Goal: Task Accomplishment & Management: Use online tool/utility

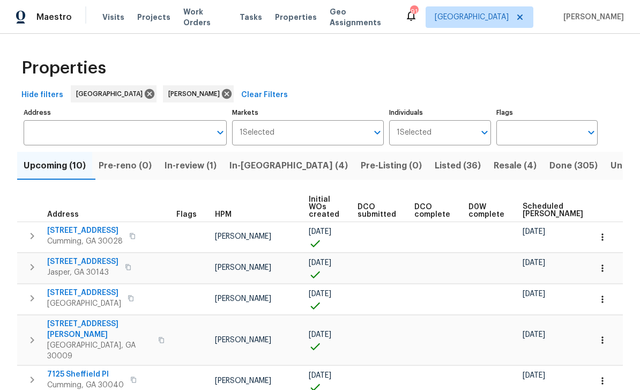
click at [435, 163] on span "Listed (36)" at bounding box center [458, 165] width 46 height 15
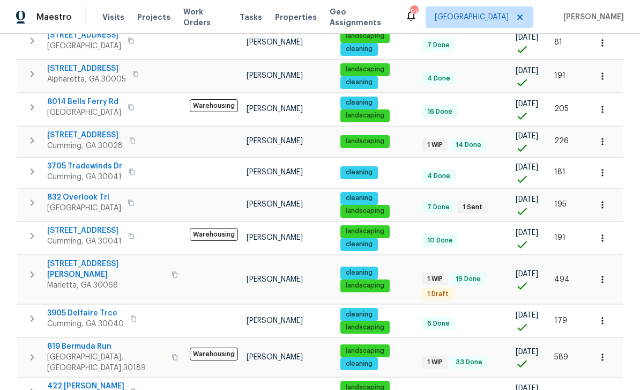
scroll to position [195, 0]
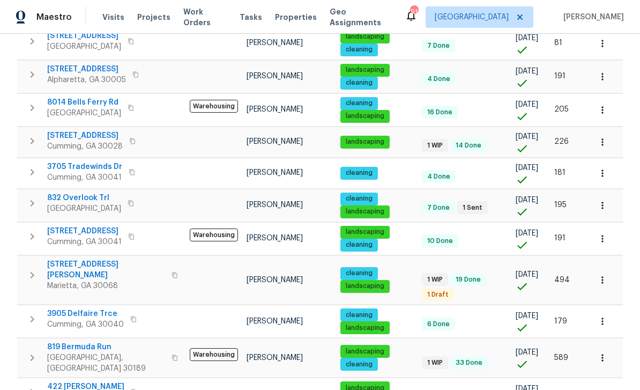
click at [70, 97] on span "8014 Bells Ferry Rd" at bounding box center [84, 102] width 74 height 11
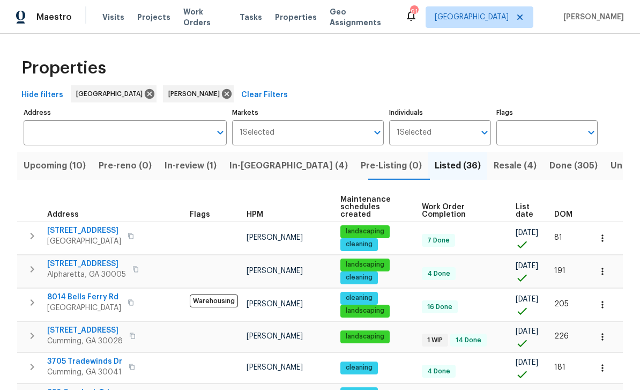
scroll to position [0, 0]
click at [52, 161] on span "Upcoming (10)" at bounding box center [55, 165] width 62 height 15
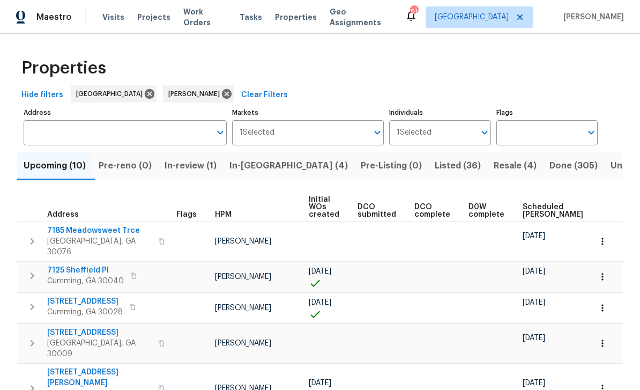
click at [526, 213] on span "Scheduled COE" at bounding box center [553, 210] width 61 height 15
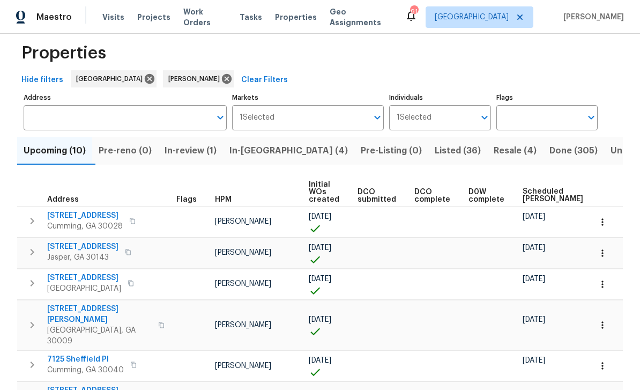
scroll to position [13, 0]
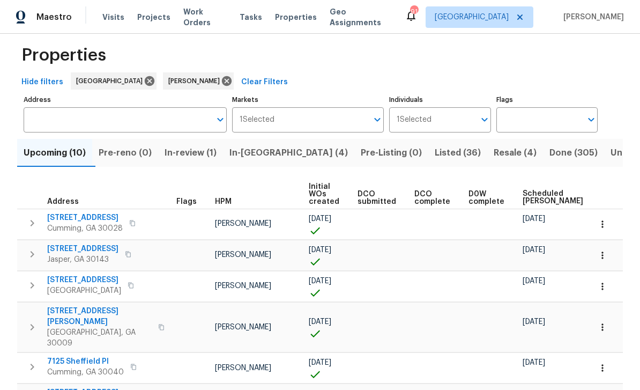
click at [73, 119] on input "Address" at bounding box center [117, 119] width 187 height 25
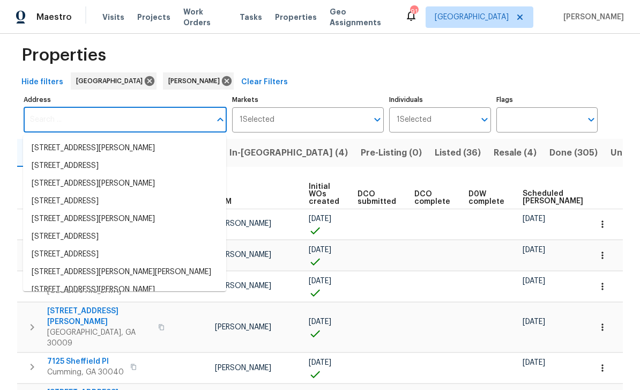
paste input "2928 Wintercrest Way, Atlanta, GA 30360"
type input "2928 Wintercrest Way, Atlanta, GA 30360"
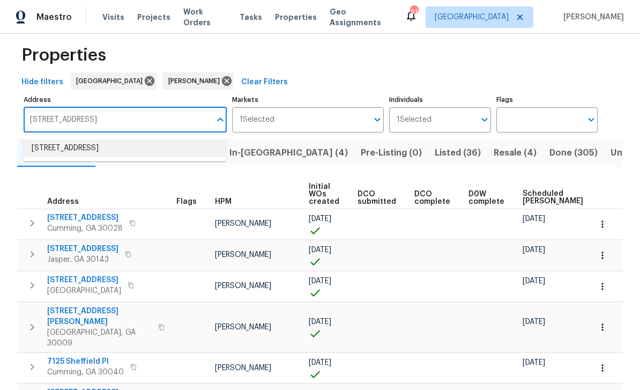
click at [57, 145] on li "2928 Wintercrest Way Atlanta GA 30360" at bounding box center [124, 148] width 203 height 18
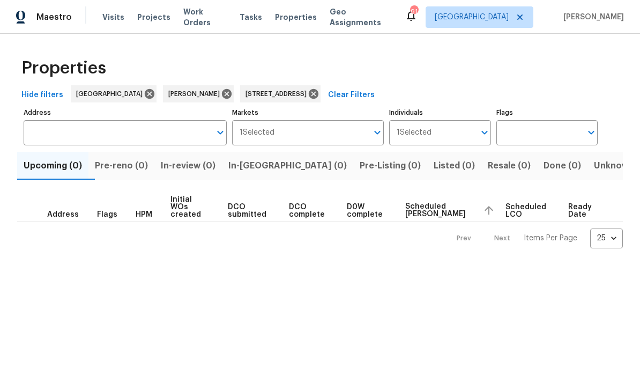
type input "2928 Wintercrest Way Atlanta GA 30360"
click at [222, 91] on icon at bounding box center [227, 94] width 10 height 10
type input "2928 Wintercrest Way Atlanta GA 30360"
click at [127, 169] on span "Pre-reno (1)" at bounding box center [120, 165] width 50 height 15
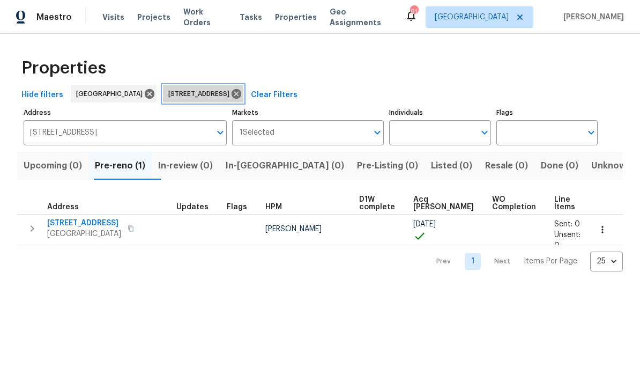
click at [241, 94] on icon at bounding box center [237, 94] width 10 height 10
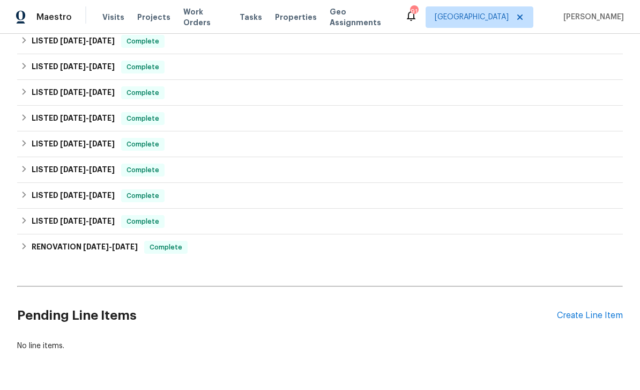
scroll to position [269, 0]
click at [587, 311] on div "Create Line Item" at bounding box center [590, 316] width 66 height 10
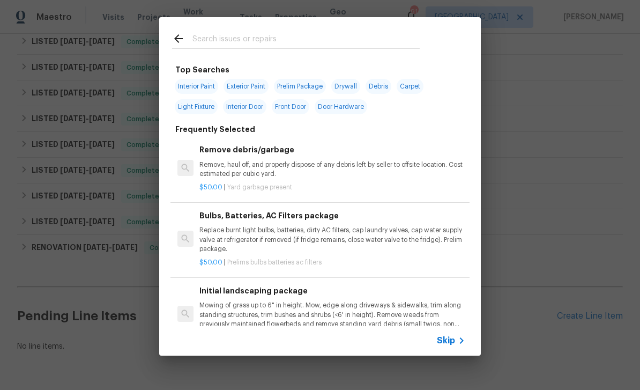
click at [217, 38] on input "text" at bounding box center [306, 40] width 227 height 16
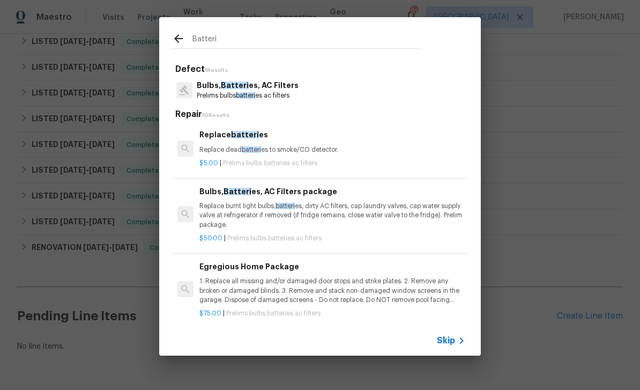
type input "Batteries"
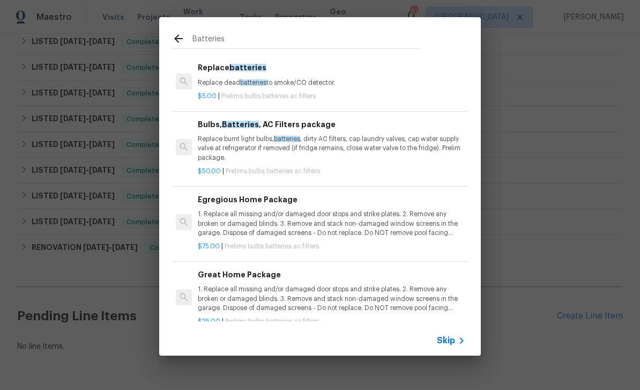
scroll to position [0, 2]
click at [220, 78] on p "Replace dead batteries to smoke/CO detector." at bounding box center [331, 82] width 266 height 9
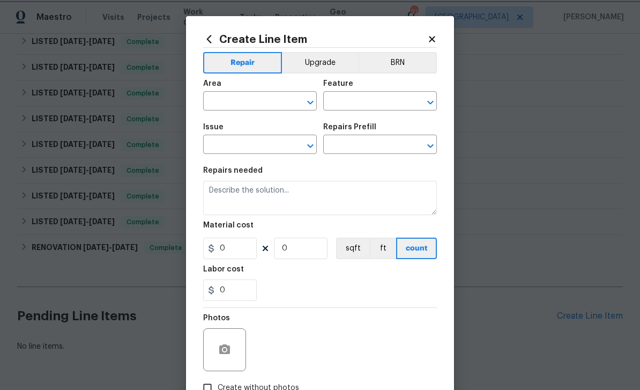
type input "Home Readiness Packages"
type input "Bulbs, Batteries, AC Filters"
type input "Replace batteries $5.00"
type textarea "Replace dead batteries to smoke/CO detector."
type input "5"
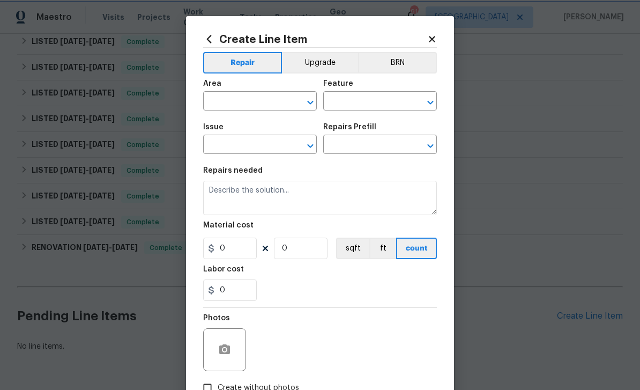
type input "1"
click at [217, 71] on button "Repair" at bounding box center [242, 62] width 79 height 21
click at [224, 105] on input "text" at bounding box center [245, 102] width 84 height 17
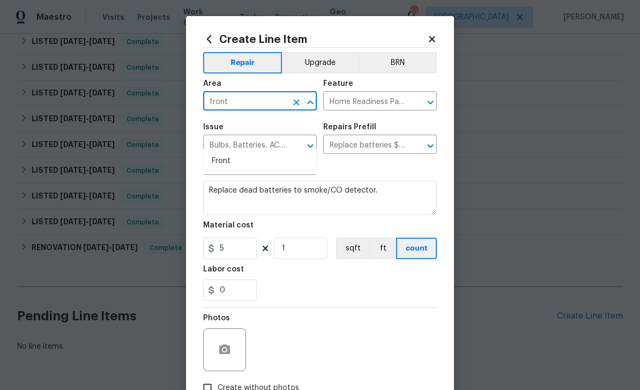
click at [217, 152] on li "Front" at bounding box center [260, 161] width 114 height 18
type input "Front"
click at [419, 104] on icon "Clear" at bounding box center [417, 102] width 6 height 6
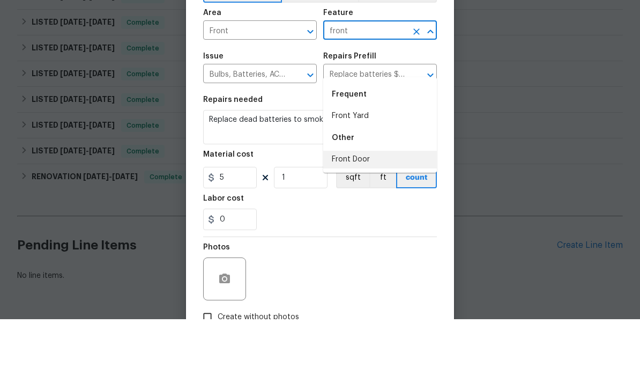
click at [365, 222] on li "Front Door" at bounding box center [380, 231] width 114 height 18
type input "Front Door"
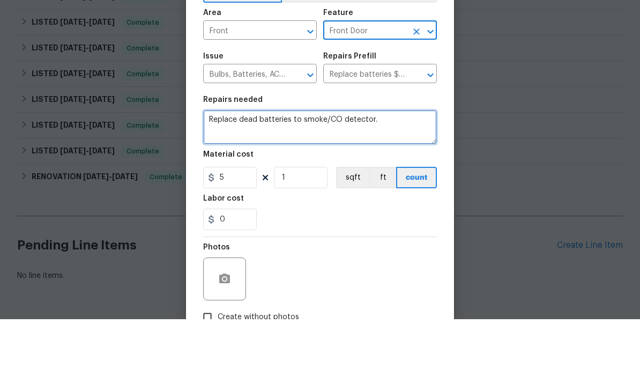
click at [381, 181] on textarea "Replace dead batteries to smoke/CO detector." at bounding box center [320, 198] width 234 height 34
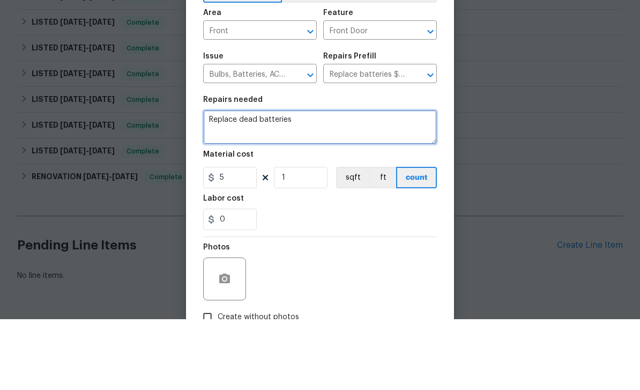
click at [239, 181] on textarea "Replace dead batteries" at bounding box center [320, 198] width 234 height 34
click at [311, 181] on textarea "Replace 4 dead batteries" at bounding box center [320, 198] width 234 height 34
click at [247, 181] on textarea "Replace 4 dead batteries" at bounding box center [320, 198] width 234 height 34
click at [322, 181] on textarea "Replace 4 AA dead batteries" at bounding box center [320, 198] width 234 height 34
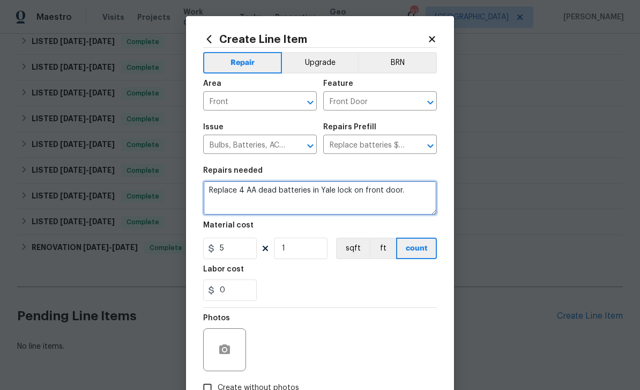
type textarea "Replace 4 AA dead batteries in Yale lock on front door."
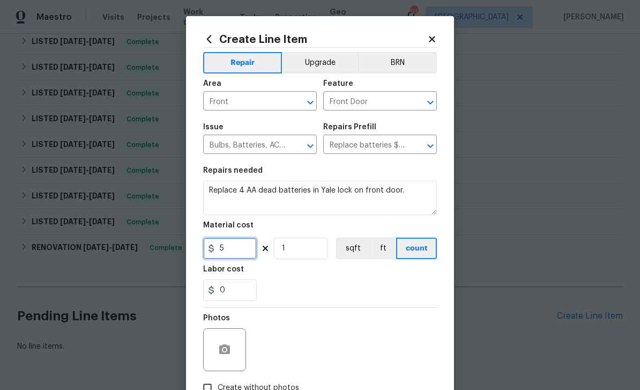
click at [219, 252] on input "5" at bounding box center [230, 248] width 54 height 21
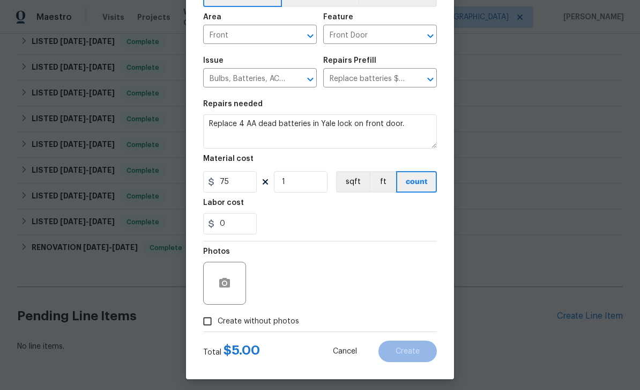
scroll to position [68, 0]
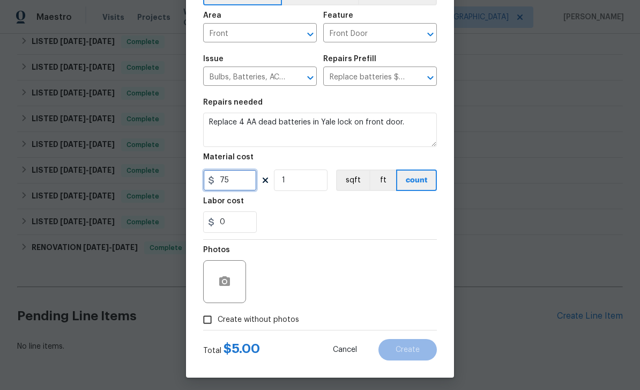
type input "75"
click at [207, 324] on input "Create without photos" at bounding box center [207, 319] width 20 height 20
checkbox input "true"
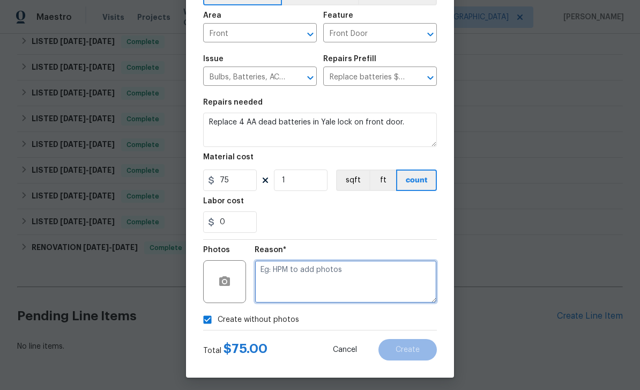
click at [384, 282] on textarea at bounding box center [346, 281] width 182 height 43
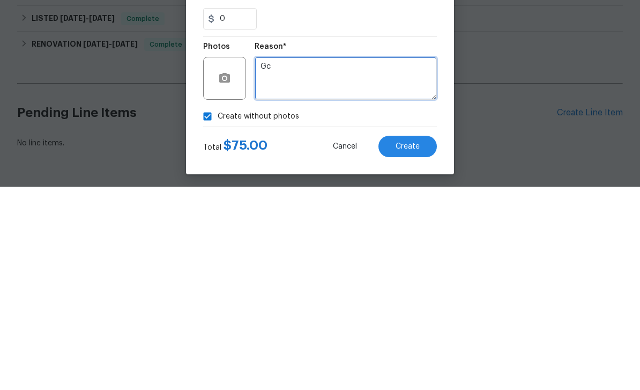
type textarea "Gc"
click at [412, 346] on span "Create" at bounding box center [408, 350] width 24 height 8
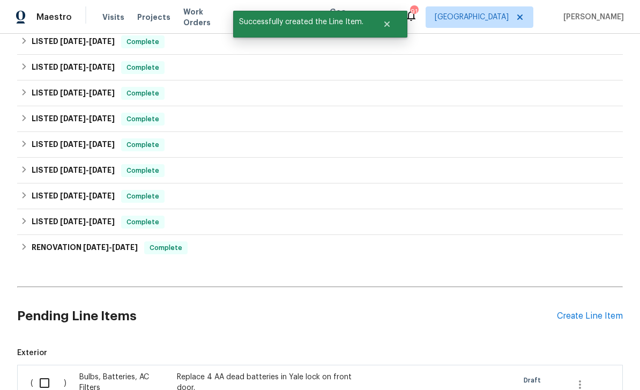
click at [41, 372] on input "checkbox" at bounding box center [48, 383] width 31 height 23
checkbox input "true"
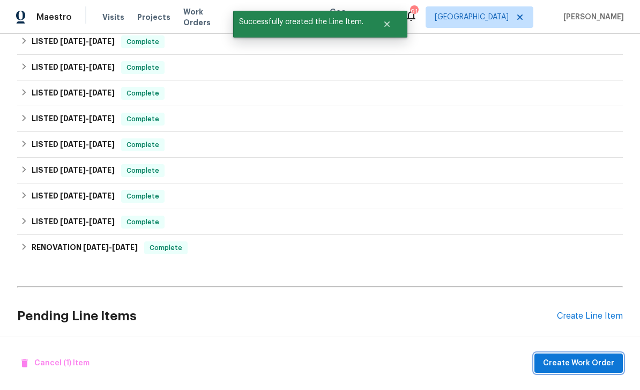
click at [584, 366] on span "Create Work Order" at bounding box center [578, 363] width 71 height 13
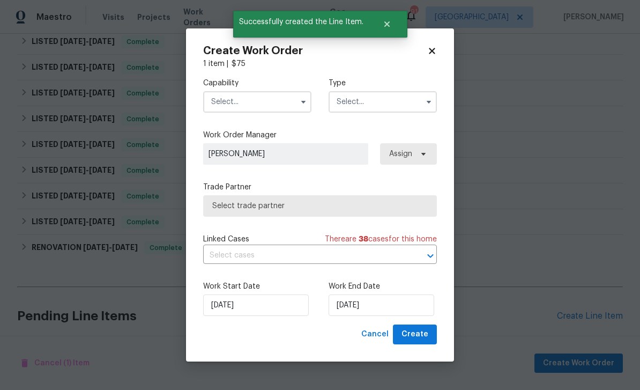
click at [225, 94] on input "text" at bounding box center [257, 101] width 108 height 21
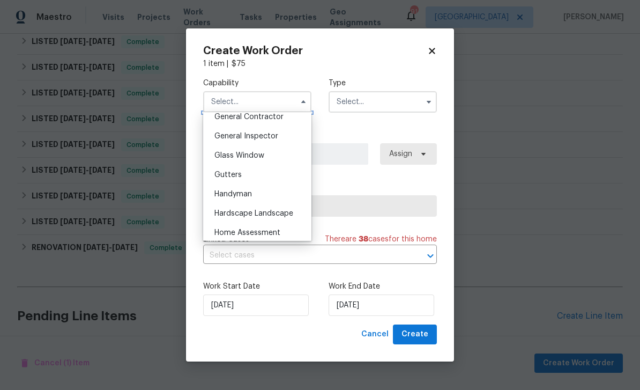
scroll to position [482, 0]
click at [218, 153] on span "General Contractor" at bounding box center [249, 155] width 69 height 8
type input "General Contractor"
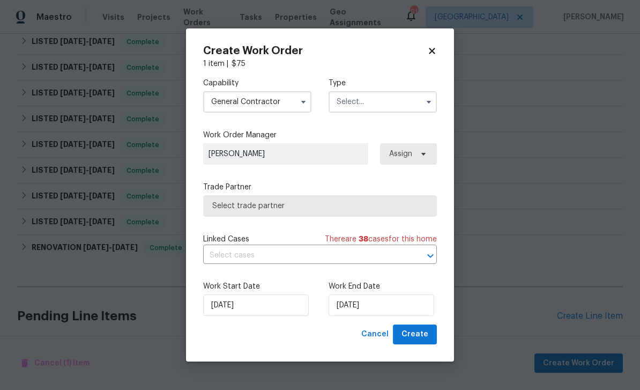
click at [402, 106] on input "text" at bounding box center [383, 101] width 108 height 21
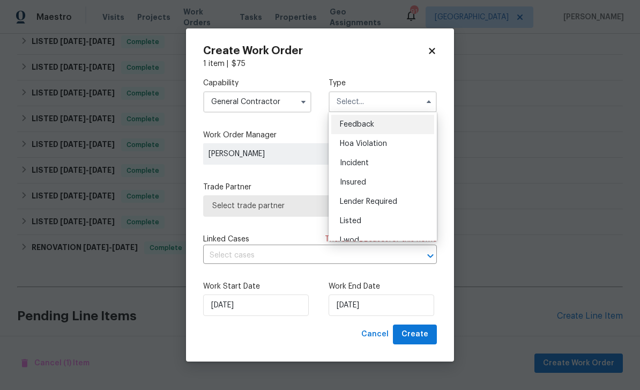
click at [355, 217] on span "Listed" at bounding box center [350, 221] width 21 height 8
type input "Listed"
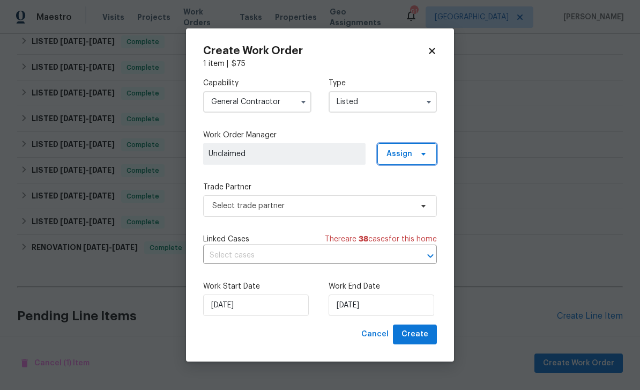
click at [406, 150] on span "Assign" at bounding box center [400, 154] width 26 height 11
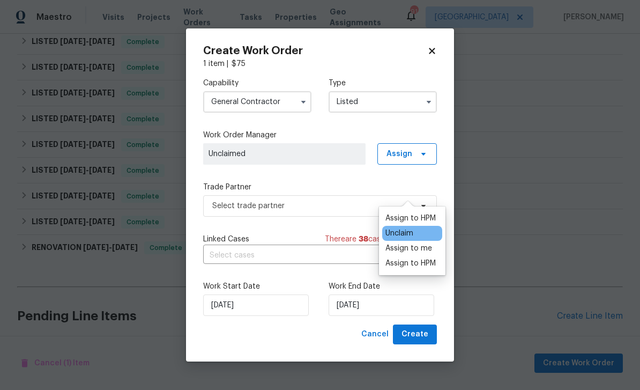
click at [419, 213] on div "Assign to HPM" at bounding box center [411, 218] width 50 height 11
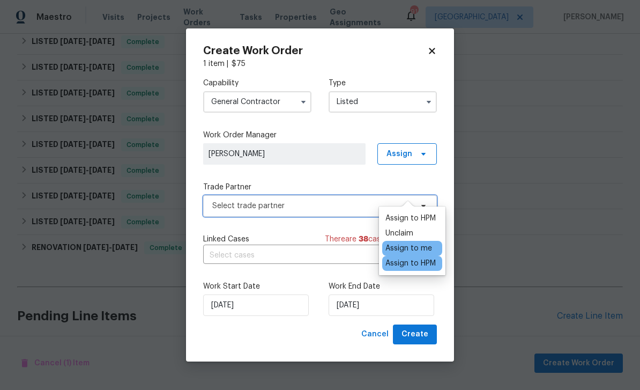
click at [329, 201] on span "Select trade partner" at bounding box center [312, 206] width 200 height 11
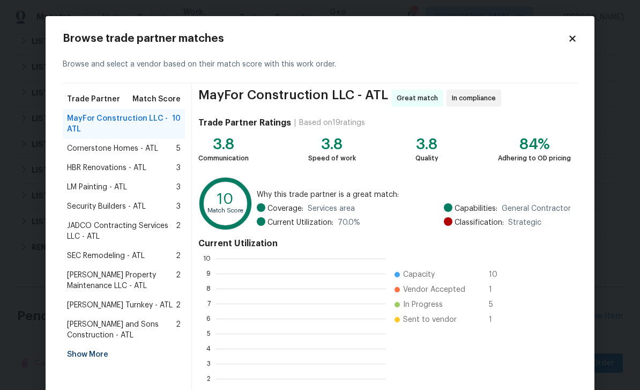
scroll to position [150, 170]
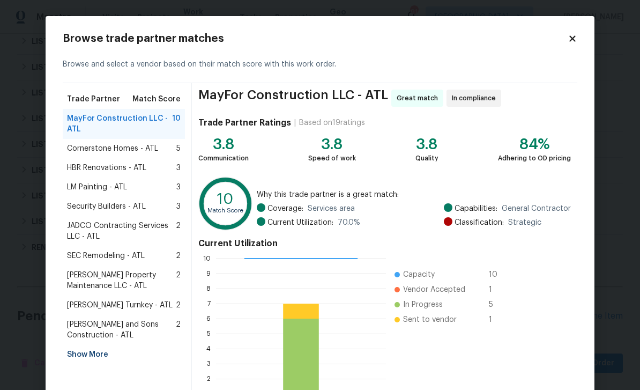
click at [84, 274] on span "[PERSON_NAME] Property Maintenance LLC - ATL" at bounding box center [121, 280] width 109 height 21
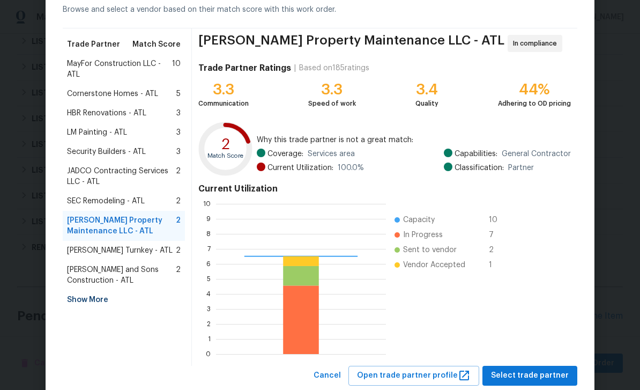
scroll to position [61, 0]
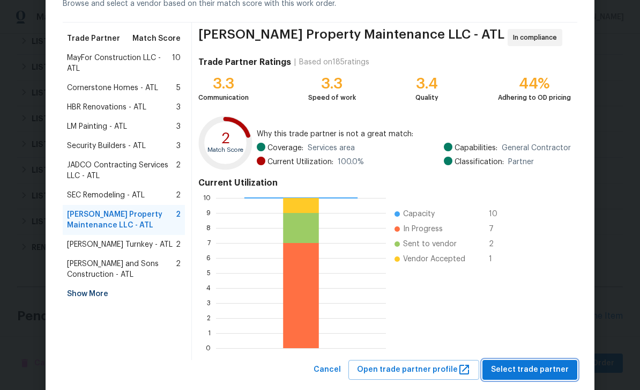
click at [535, 367] on span "Select trade partner" at bounding box center [530, 369] width 78 height 13
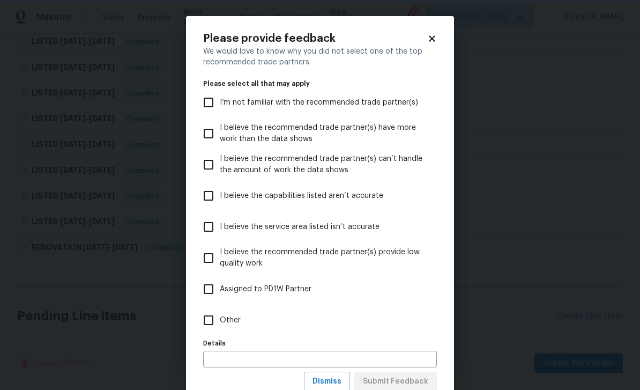
scroll to position [0, 0]
click at [210, 320] on input "Other" at bounding box center [208, 320] width 23 height 23
checkbox input "true"
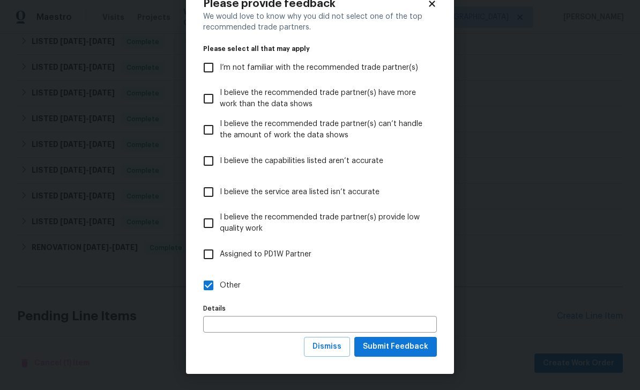
scroll to position [35, 0]
click at [412, 345] on span "Submit Feedback" at bounding box center [395, 346] width 65 height 13
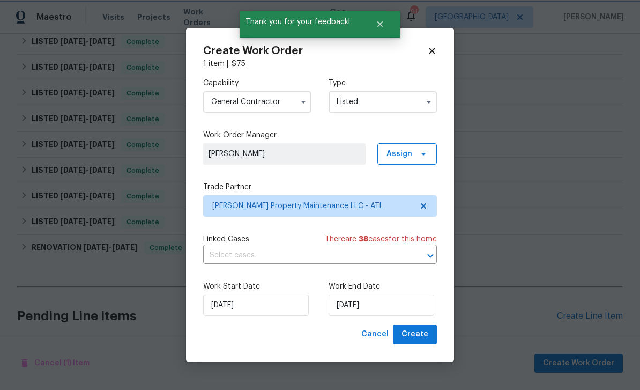
scroll to position [0, 0]
click at [407, 307] on input "[DATE]" at bounding box center [382, 304] width 106 height 21
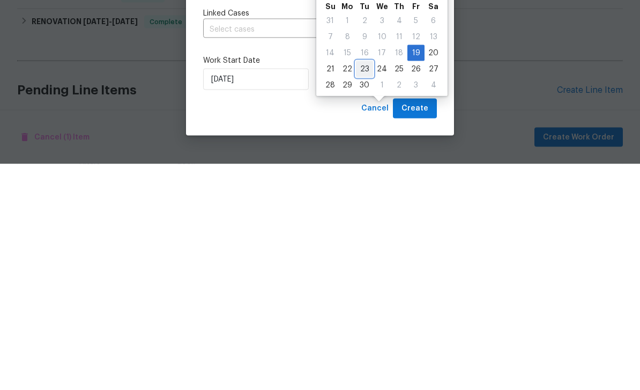
click at [362, 288] on div "23" at bounding box center [364, 295] width 17 height 15
type input "[DATE]"
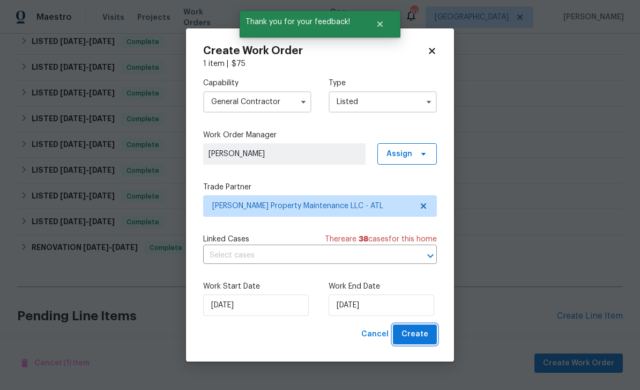
click at [414, 335] on span "Create" at bounding box center [415, 334] width 27 height 13
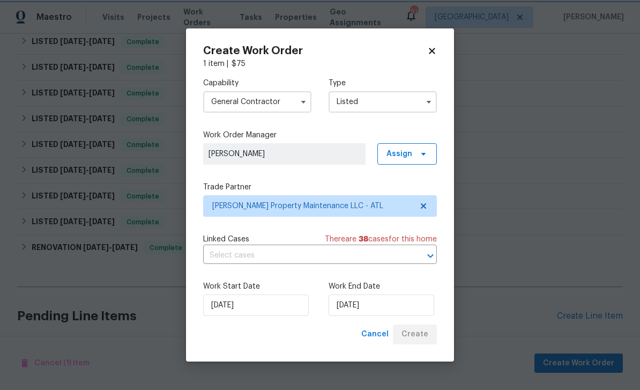
checkbox input "false"
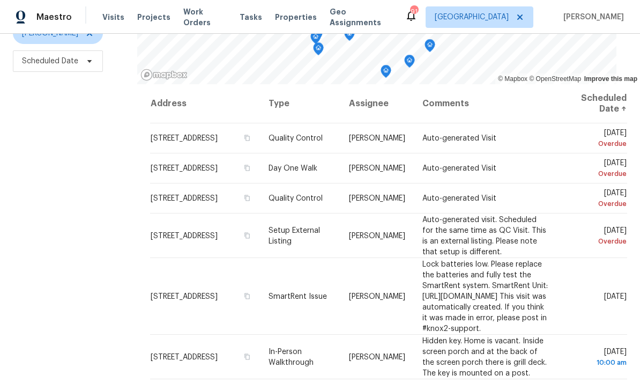
scroll to position [142, 0]
click at [0, 0] on icon at bounding box center [0, 0] width 0 height 0
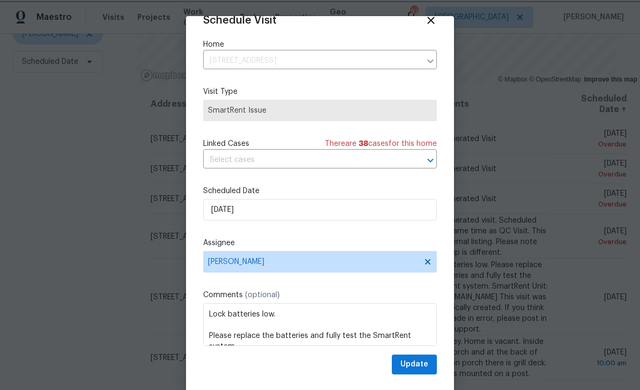
scroll to position [21, 0]
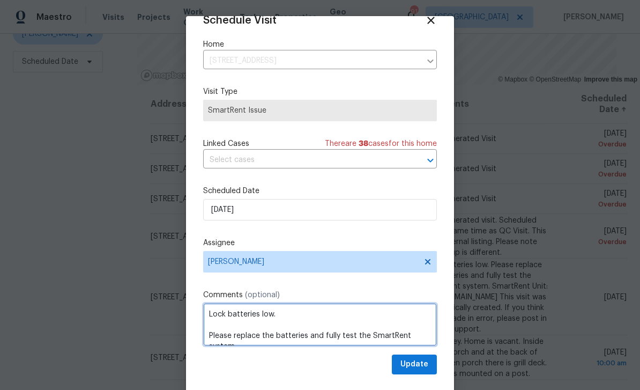
click at [211, 332] on textarea "Lock batteries low. Please replace the batteries and fully test the SmartRent s…" at bounding box center [320, 324] width 234 height 43
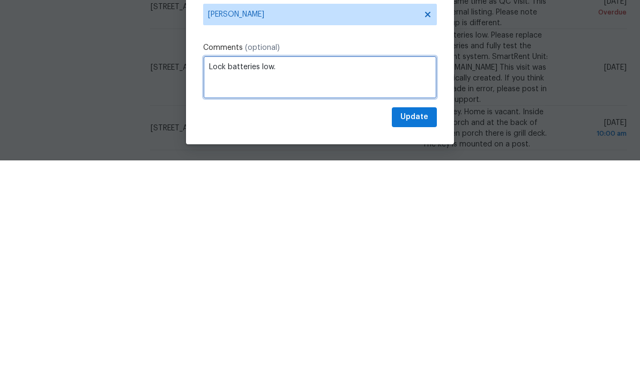
scroll to position [0, 0]
click at [211, 285] on textarea "Lock batteries low." at bounding box center [320, 306] width 234 height 43
type textarea "Glen Properties to replace batteries. Lock batteries low."
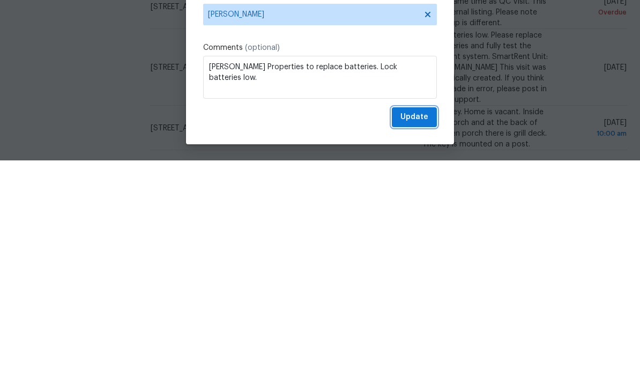
click at [421, 340] on span "Update" at bounding box center [415, 346] width 28 height 13
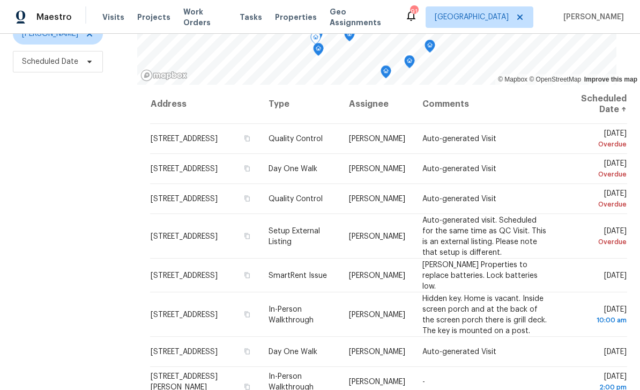
click at [0, 0] on icon at bounding box center [0, 0] width 0 height 0
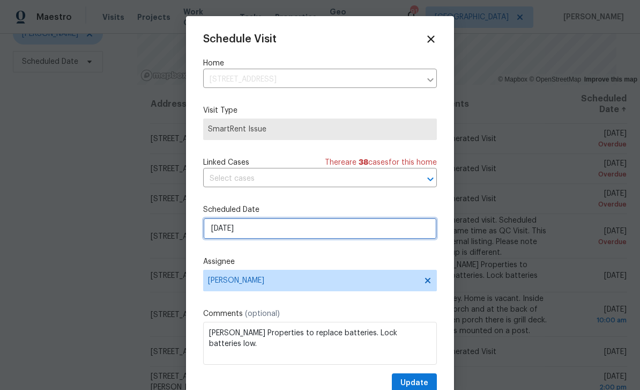
click at [405, 232] on input "[DATE]" at bounding box center [320, 228] width 234 height 21
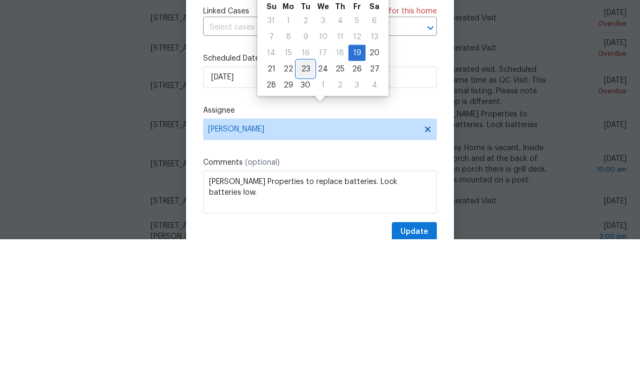
click at [310, 212] on div "23" at bounding box center [305, 219] width 17 height 15
type input "[DATE]"
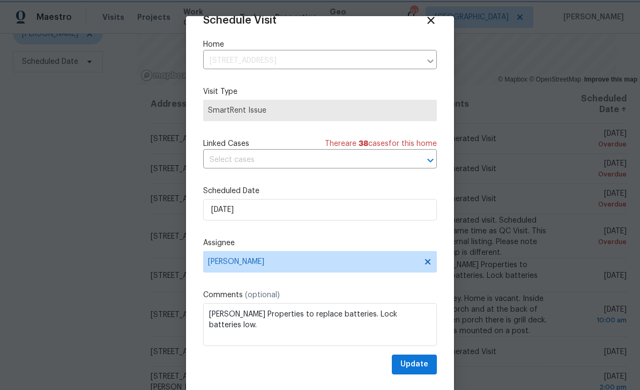
scroll to position [21, 0]
click at [422, 364] on span "Update" at bounding box center [415, 364] width 28 height 13
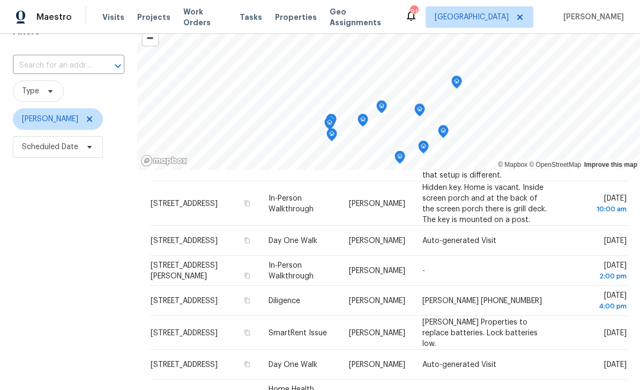
scroll to position [51, 0]
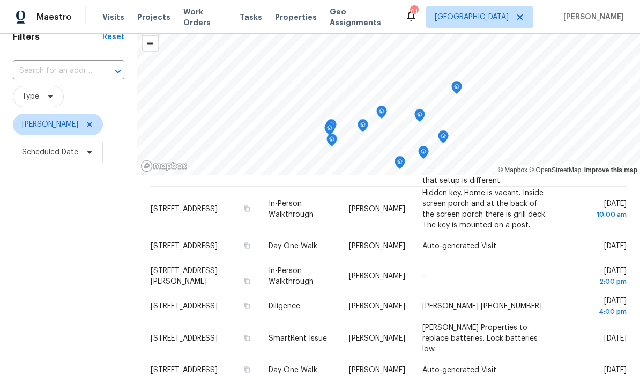
click at [0, 0] on icon at bounding box center [0, 0] width 0 height 0
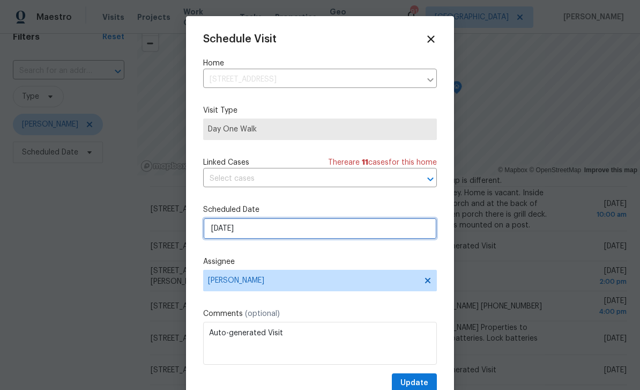
click at [390, 230] on input "9/22/2025" at bounding box center [320, 228] width 234 height 21
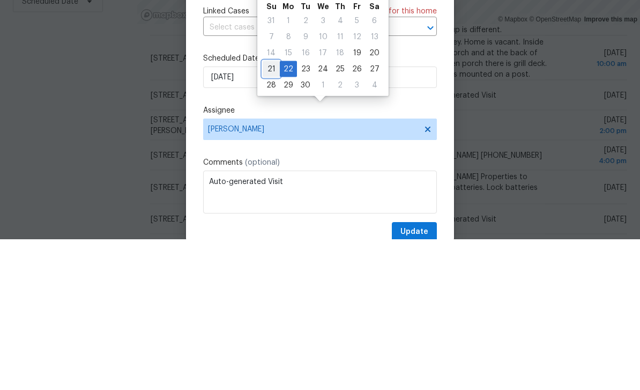
click at [269, 212] on div "21" at bounding box center [271, 219] width 17 height 15
type input "9/21/2025"
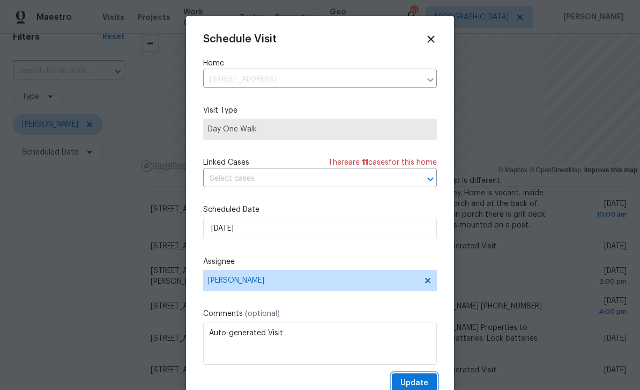
click at [417, 378] on button "Update" at bounding box center [414, 383] width 45 height 20
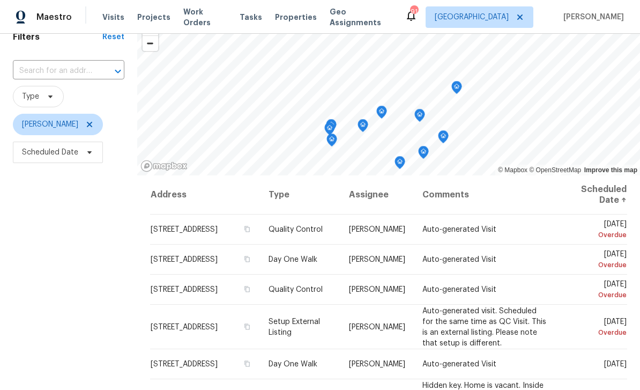
scroll to position [0, 0]
